Goal: Navigation & Orientation: Understand site structure

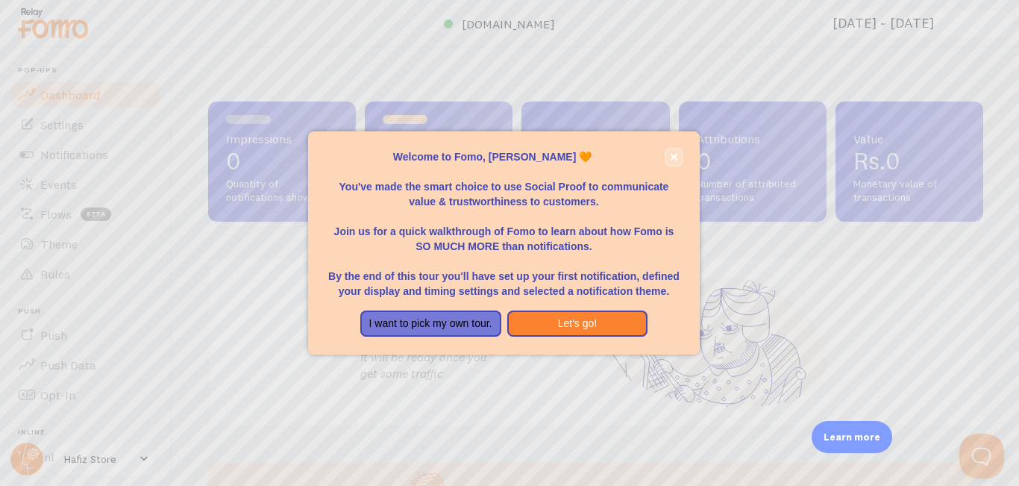
click at [677, 154] on icon "close," at bounding box center [673, 156] width 7 height 7
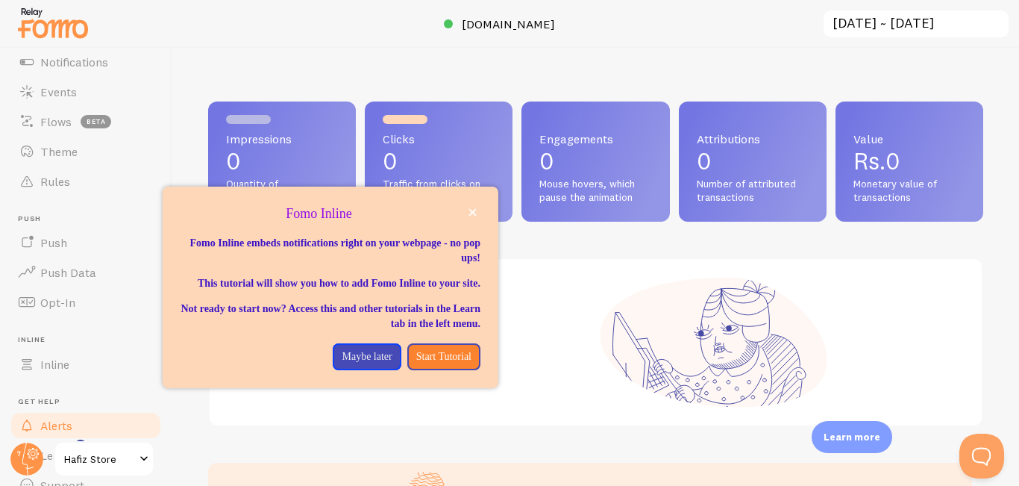
scroll to position [160, 0]
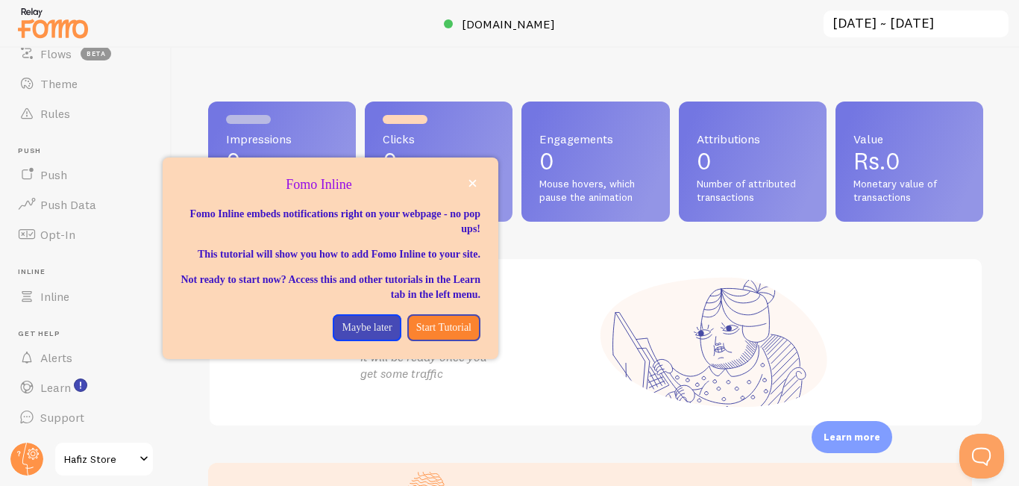
click at [457, 402] on div "We're capturing data for you It will be ready once you get some traffic" at bounding box center [595, 342] width 507 height 166
click at [342, 335] on p "Maybe later" at bounding box center [367, 327] width 50 height 15
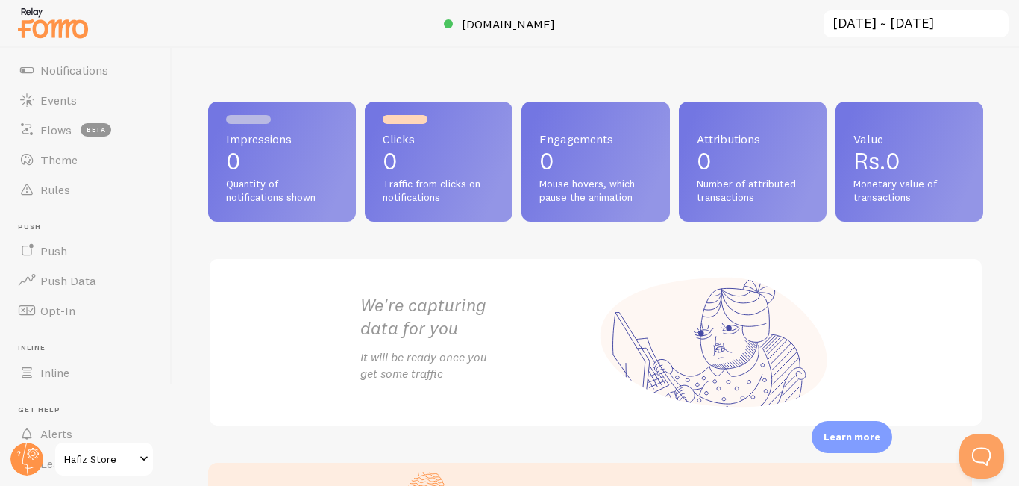
scroll to position [0, 0]
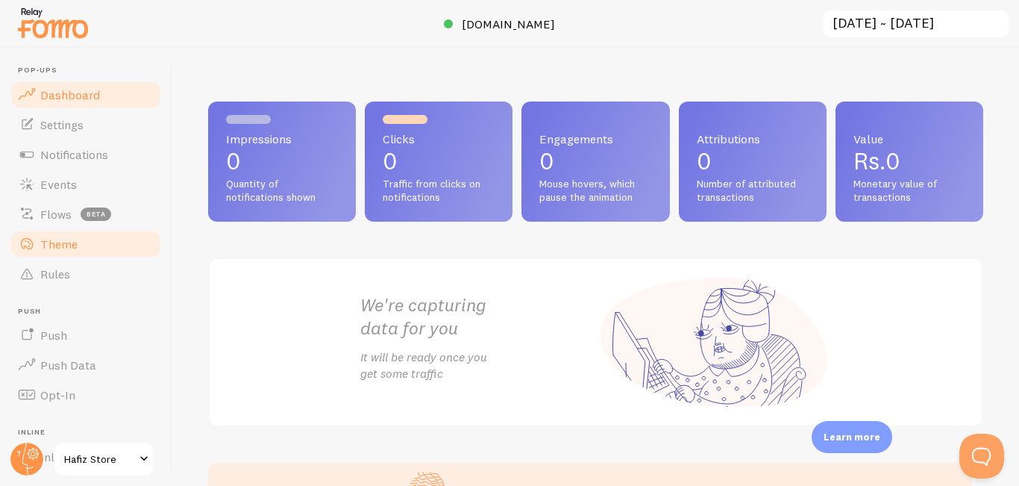
click at [65, 252] on link "Theme" at bounding box center [86, 244] width 154 height 30
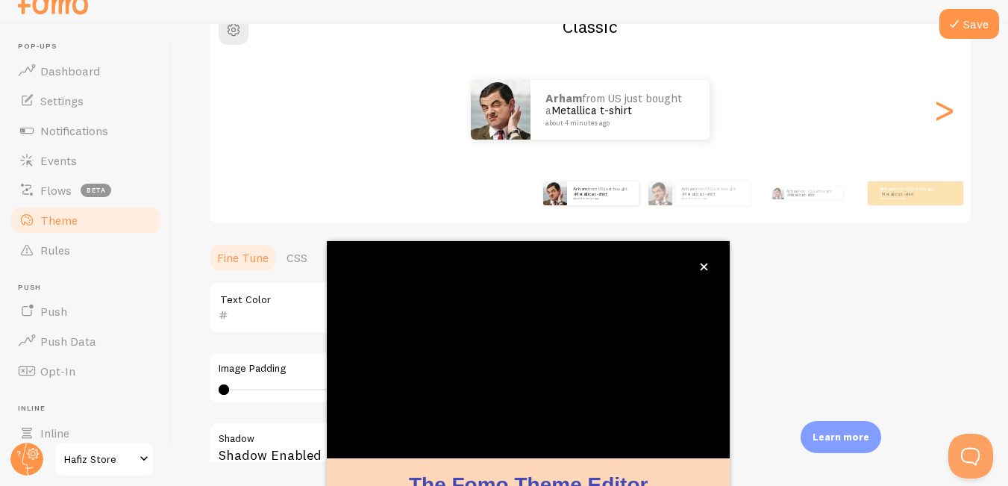
scroll to position [131, 0]
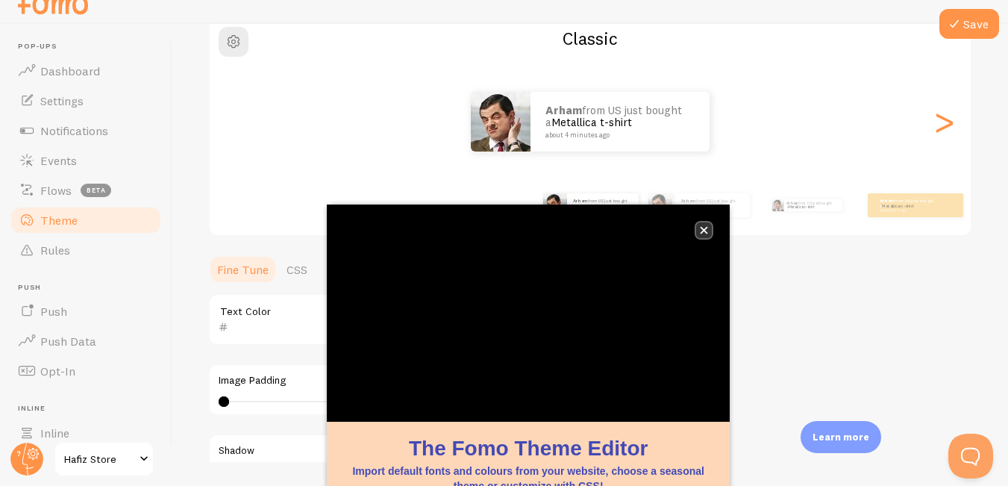
click at [697, 231] on button "close," at bounding box center [704, 230] width 16 height 16
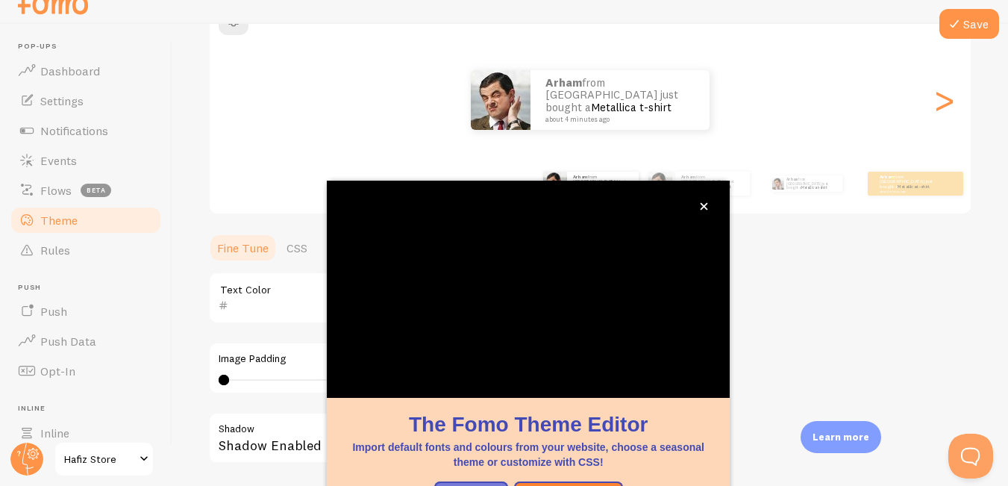
scroll to position [157, 0]
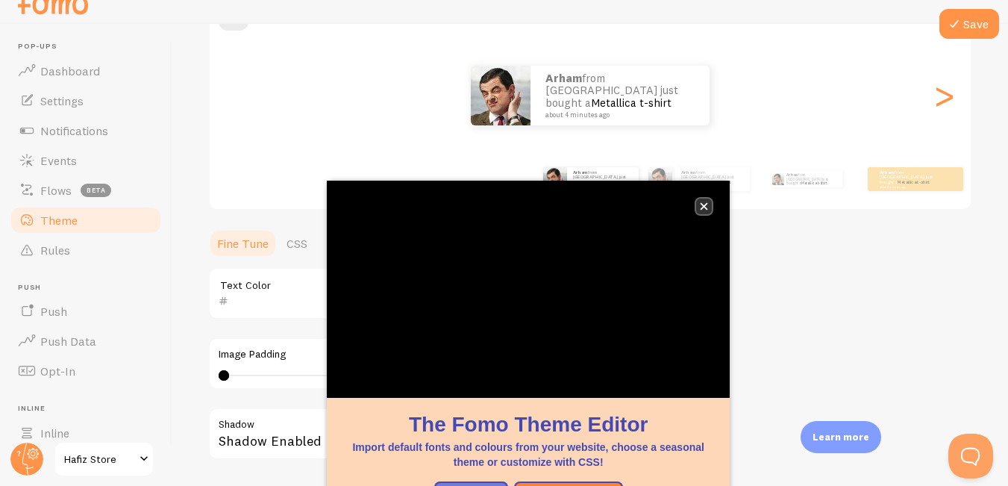
click at [696, 212] on button "close," at bounding box center [704, 206] width 16 height 16
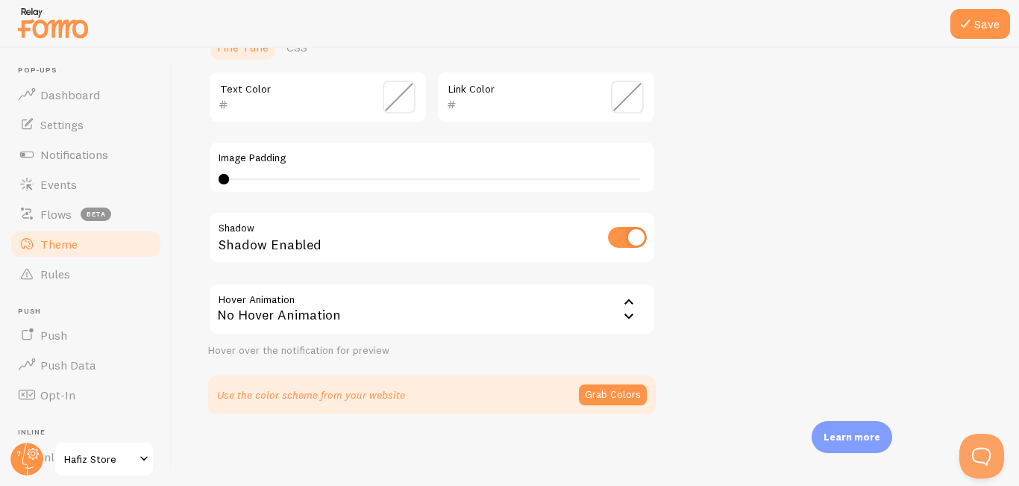
scroll to position [154, 0]
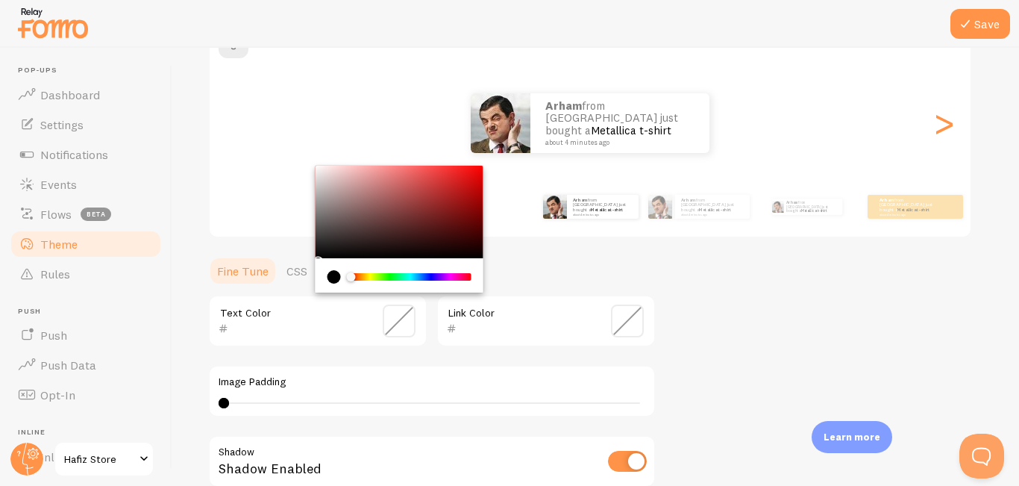
click at [280, 326] on input "text" at bounding box center [296, 328] width 137 height 18
click at [275, 337] on input "text" at bounding box center [296, 328] width 137 height 18
click at [78, 99] on span "Dashboard" at bounding box center [70, 94] width 60 height 15
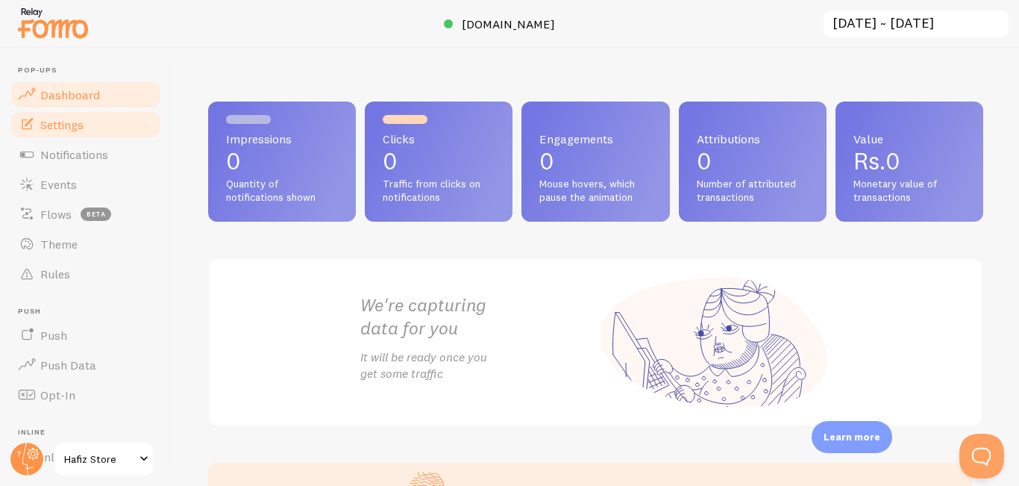
click at [89, 125] on link "Settings" at bounding box center [86, 125] width 154 height 30
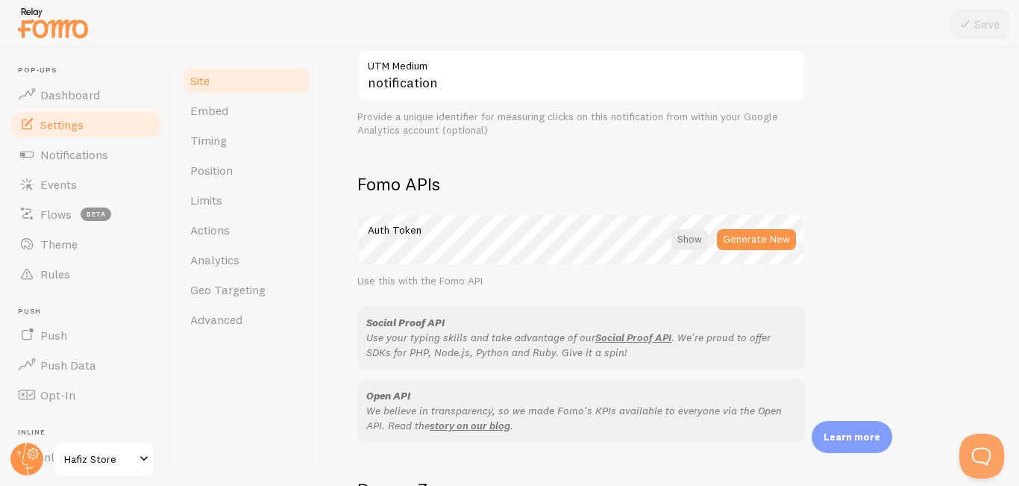
scroll to position [895, 0]
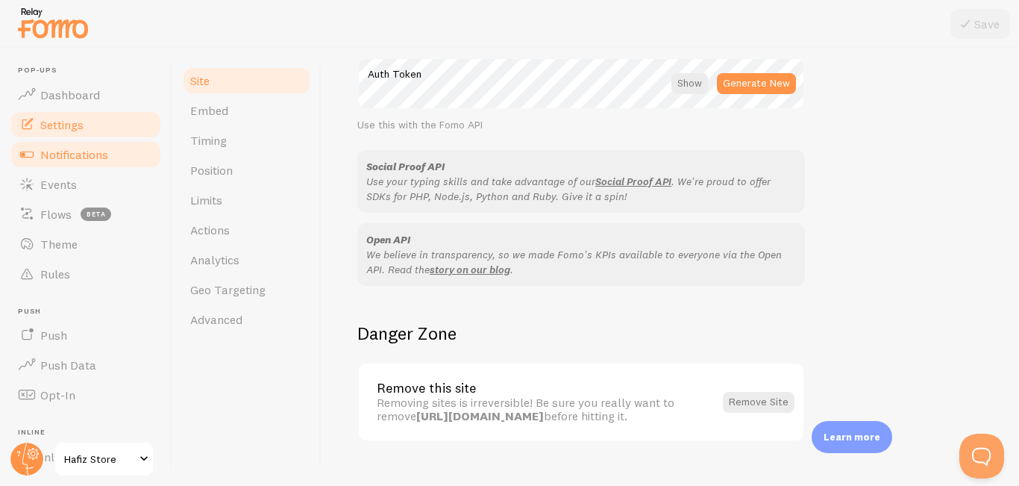
drag, startPoint x: 78, startPoint y: 147, endPoint x: 76, endPoint y: 155, distance: 8.3
click at [76, 149] on span "Notifications" at bounding box center [74, 154] width 68 height 15
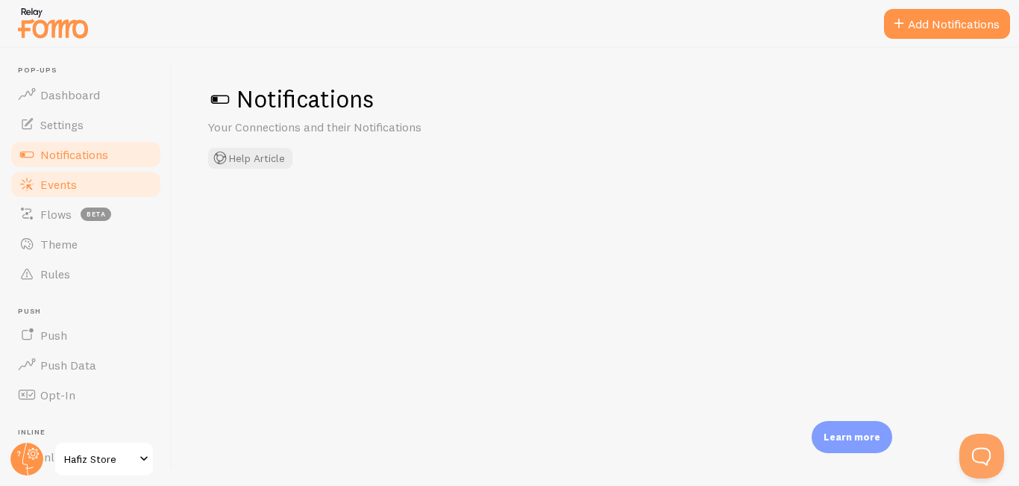
click at [81, 187] on link "Events" at bounding box center [86, 184] width 154 height 30
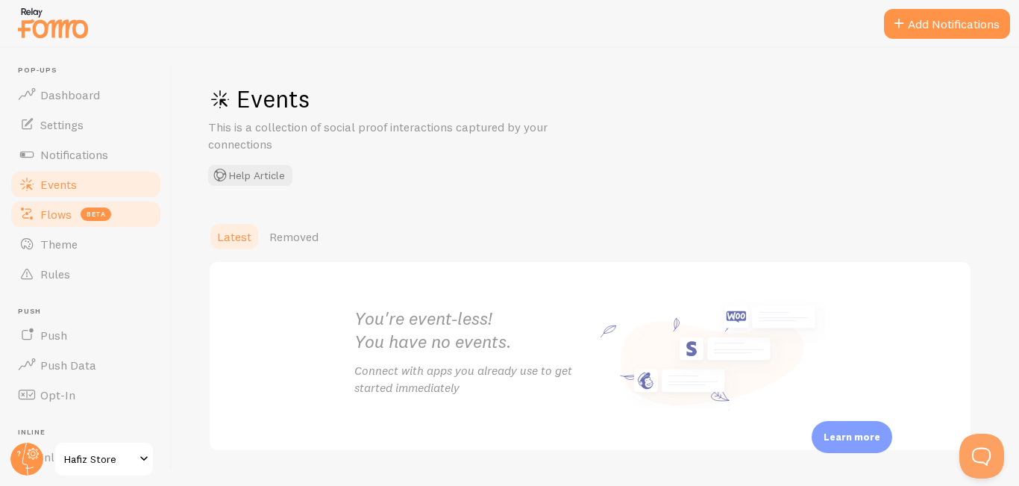
click at [51, 216] on span "Flows" at bounding box center [55, 214] width 31 height 15
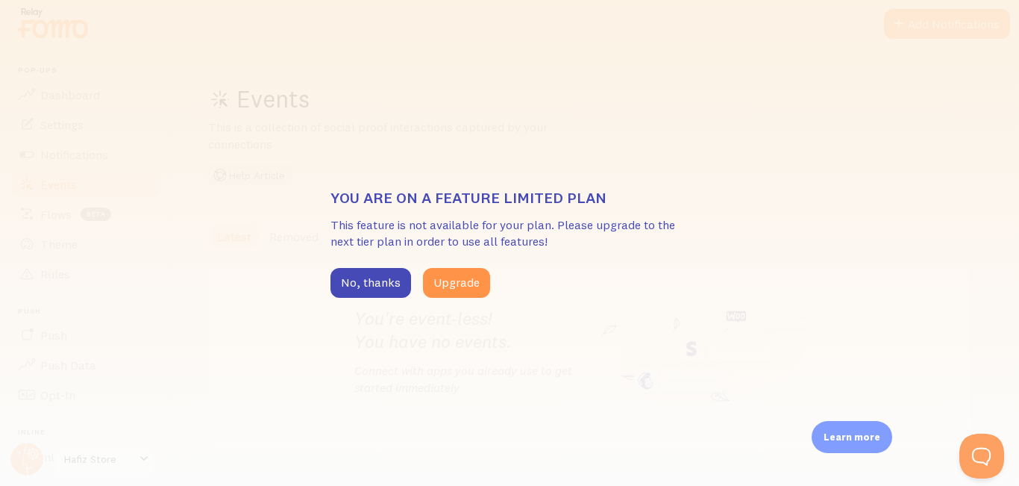
drag, startPoint x: 357, startPoint y: 275, endPoint x: 209, endPoint y: 251, distance: 149.7
click at [354, 276] on button "No, thanks" at bounding box center [371, 283] width 81 height 30
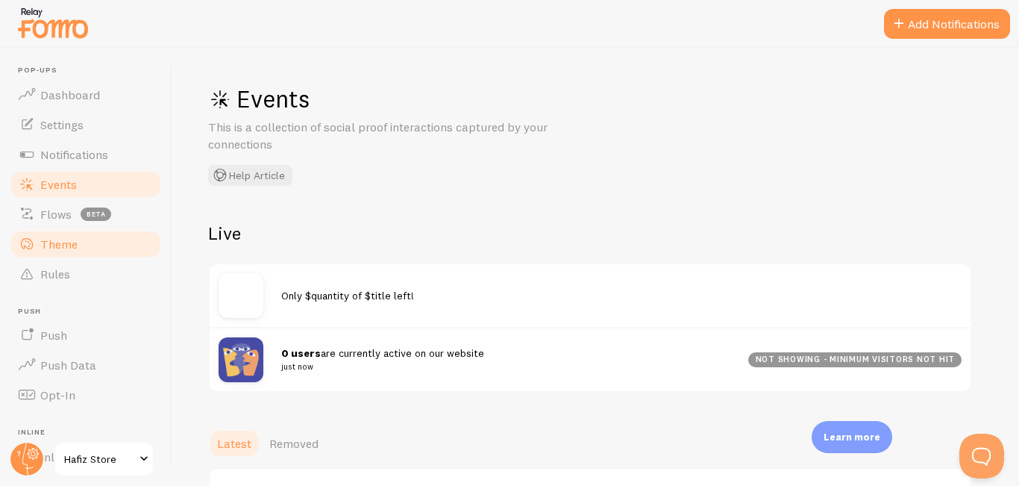
click at [63, 238] on span "Theme" at bounding box center [58, 244] width 37 height 15
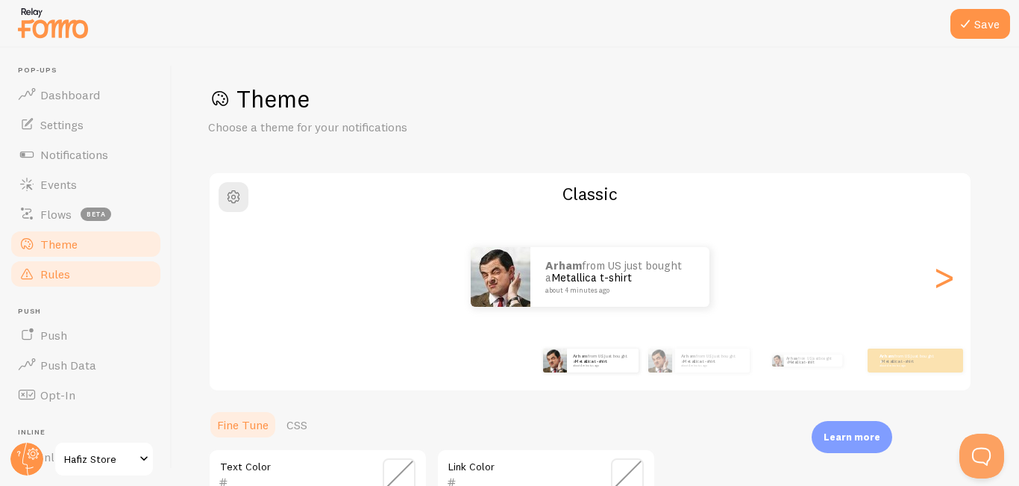
click at [70, 270] on link "Rules" at bounding box center [86, 274] width 154 height 30
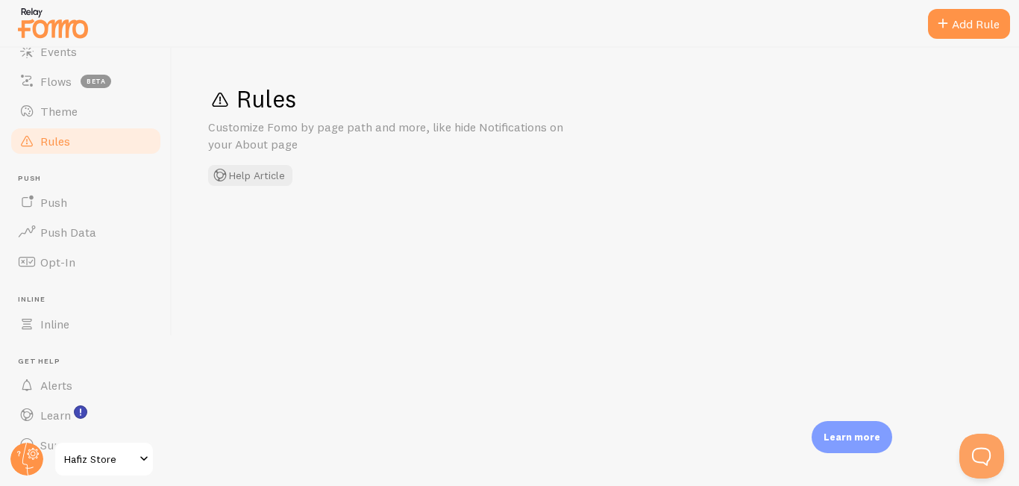
scroll to position [149, 0]
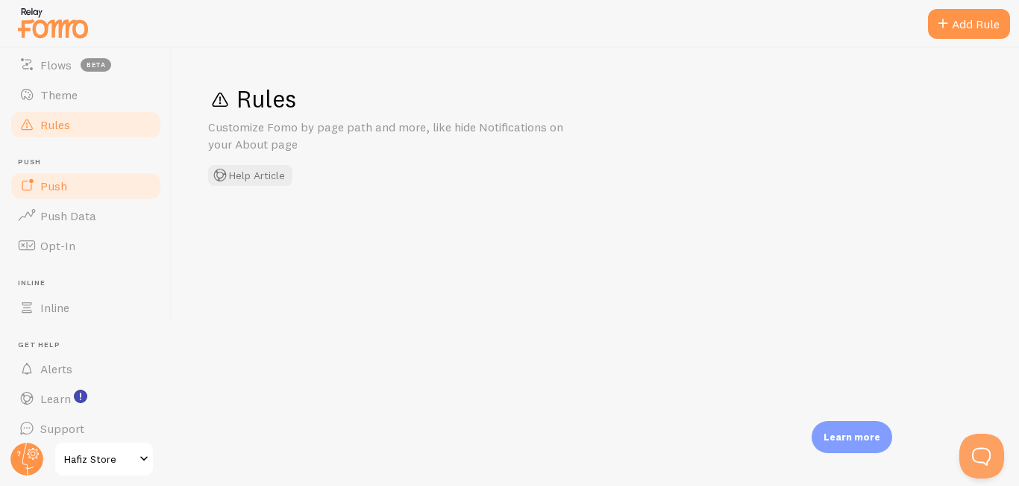
click at [60, 195] on link "Push" at bounding box center [86, 186] width 154 height 30
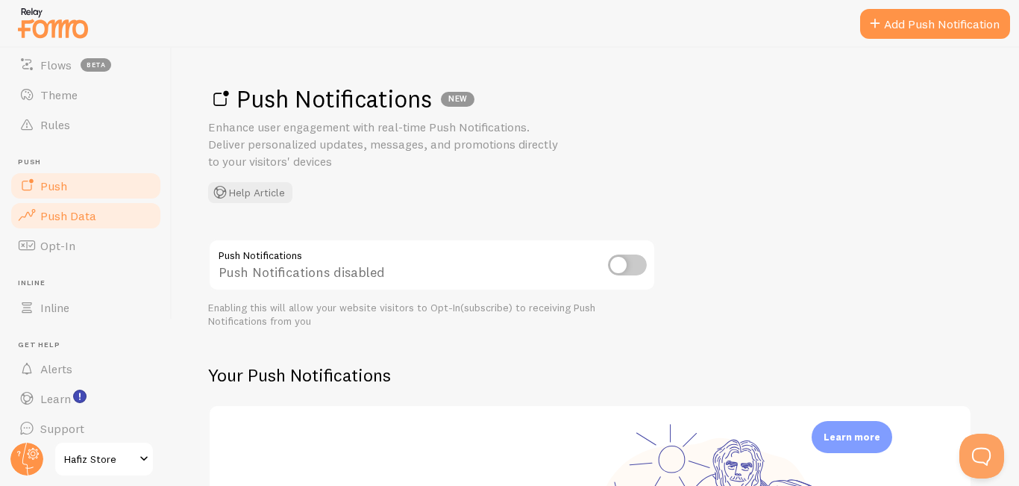
click at [62, 212] on span "Push Data" at bounding box center [68, 215] width 56 height 15
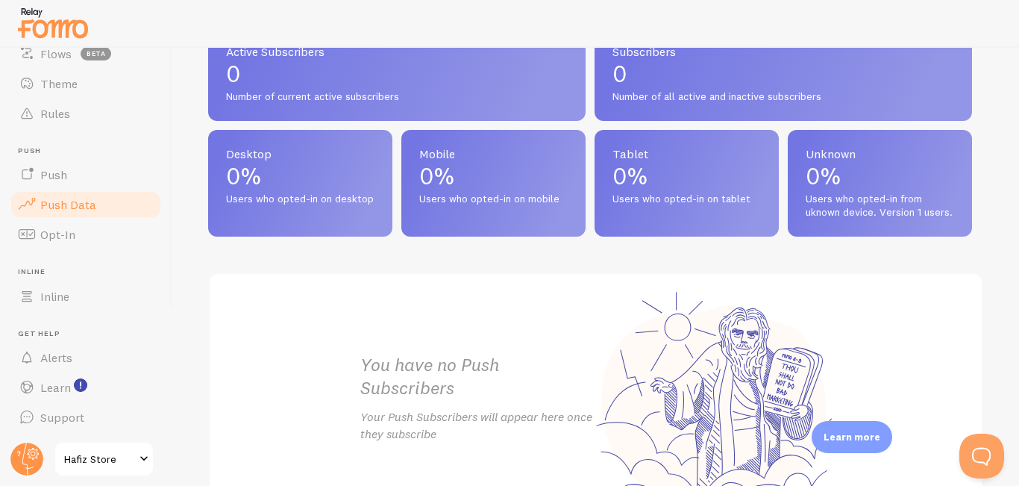
scroll to position [789, 0]
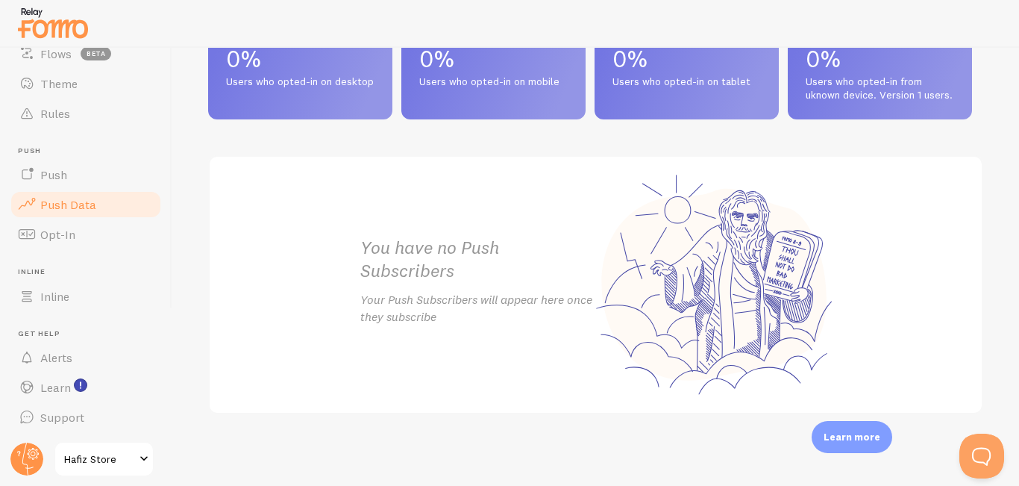
click at [134, 456] on span "Hafiz Store" at bounding box center [99, 459] width 71 height 18
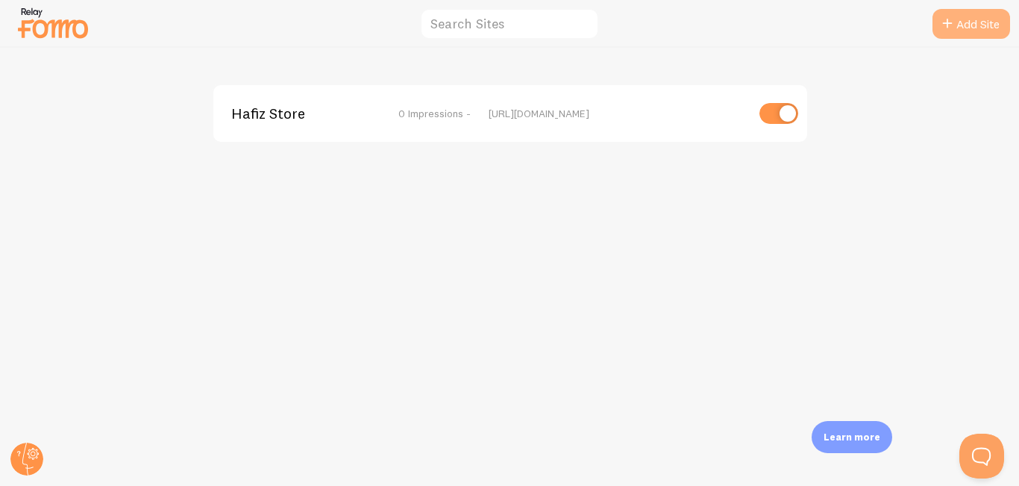
click at [959, 14] on link "Add Site" at bounding box center [972, 24] width 78 height 30
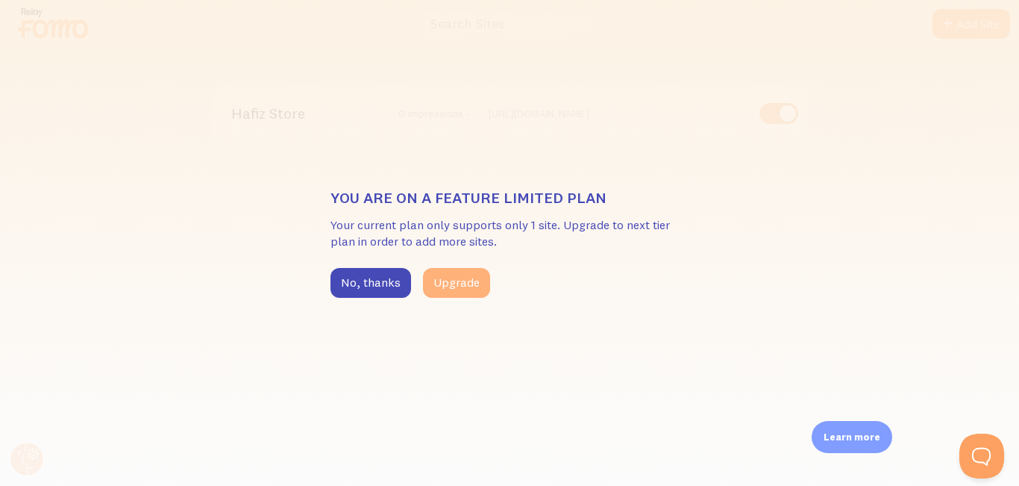
click at [442, 287] on button "Upgrade" at bounding box center [456, 283] width 67 height 30
